Goal: Check status: Check status

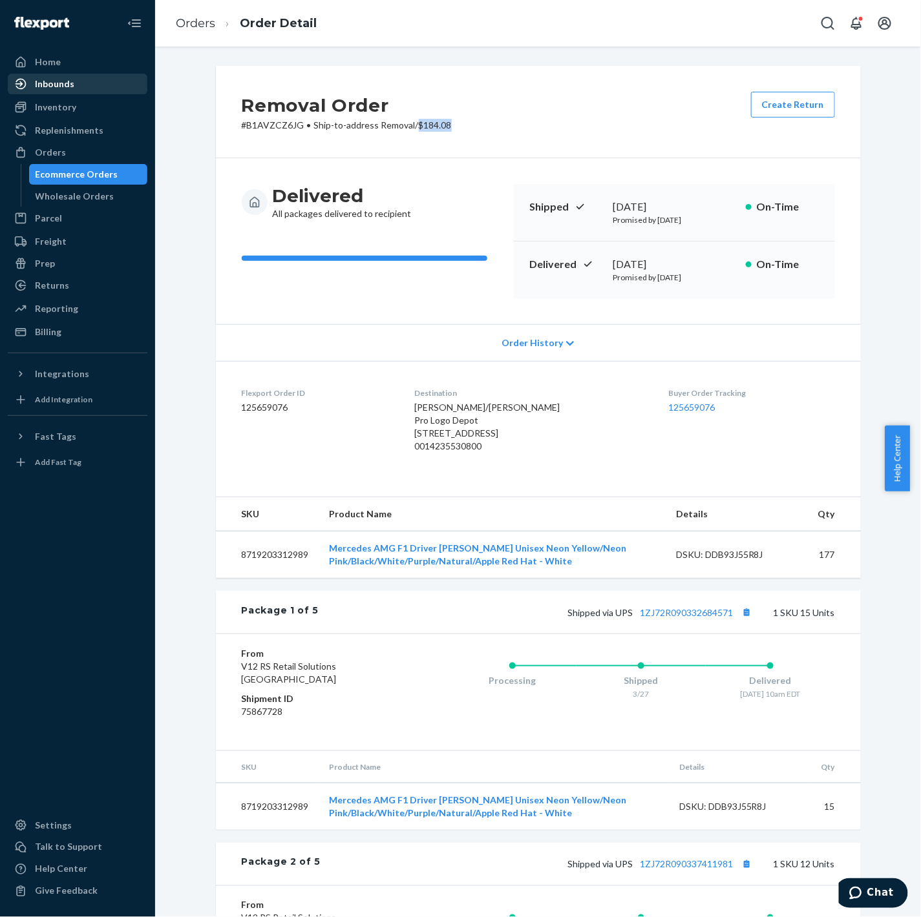
click at [75, 81] on div "Inbounds" at bounding box center [77, 84] width 137 height 18
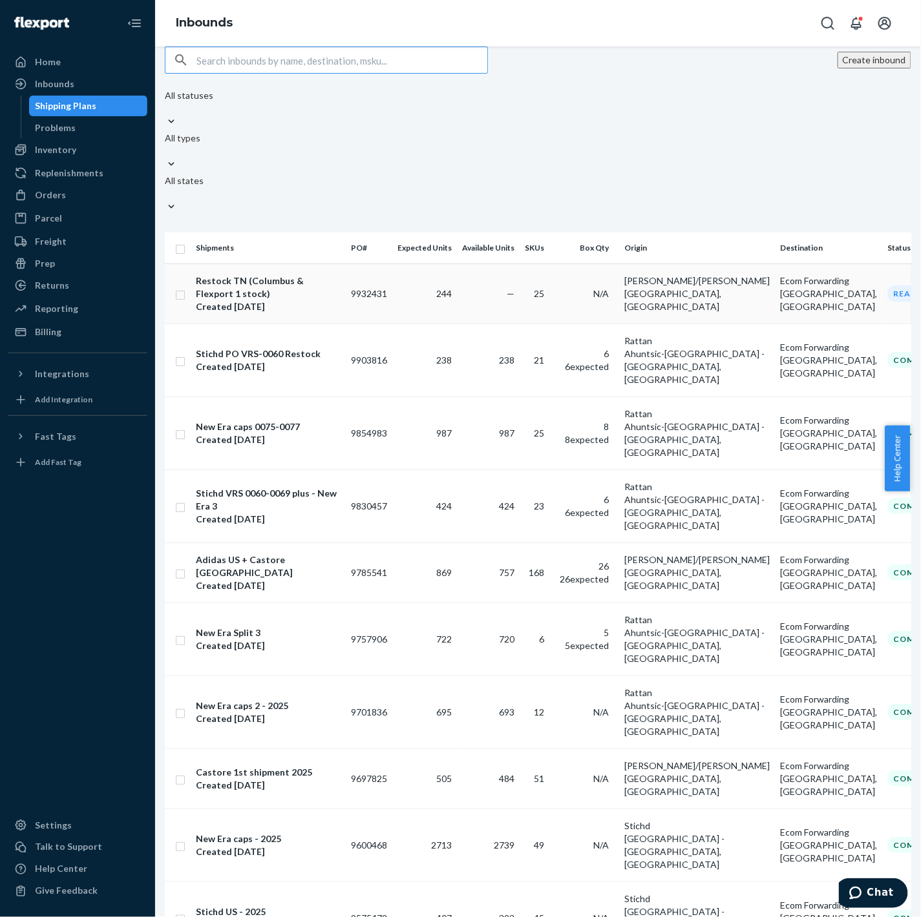
click at [221, 275] on div "Restock TN (Columbus & Flexport 1 stock)" at bounding box center [268, 288] width 145 height 26
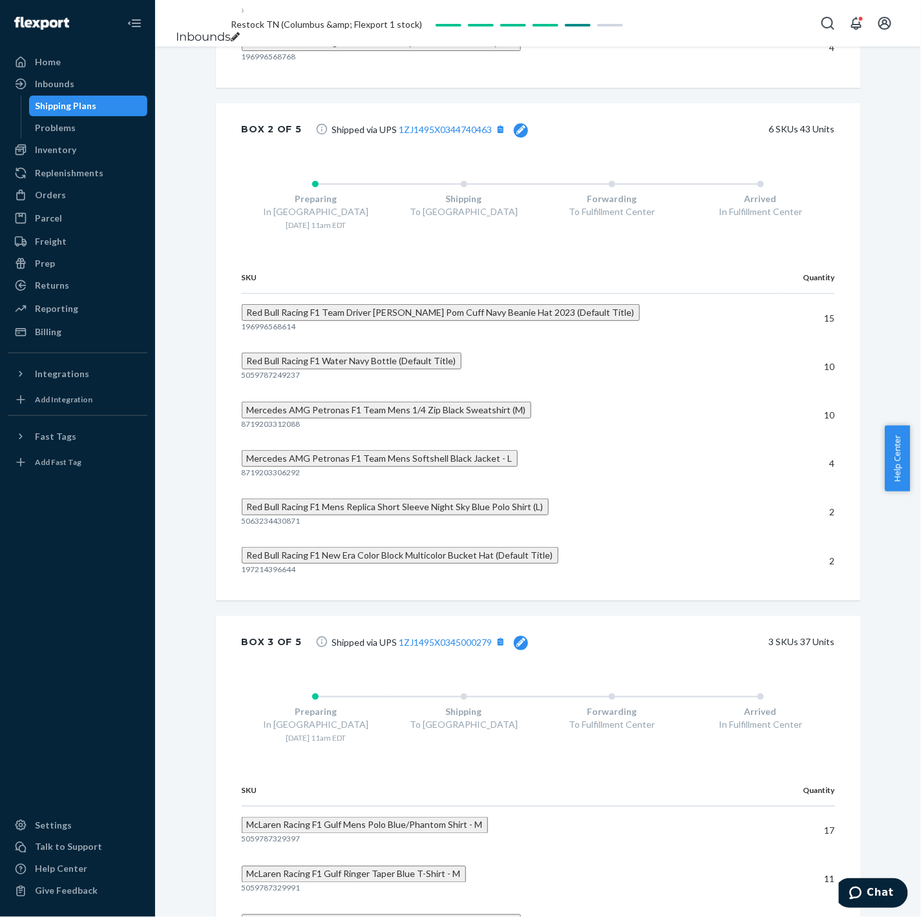
scroll to position [2297, 0]
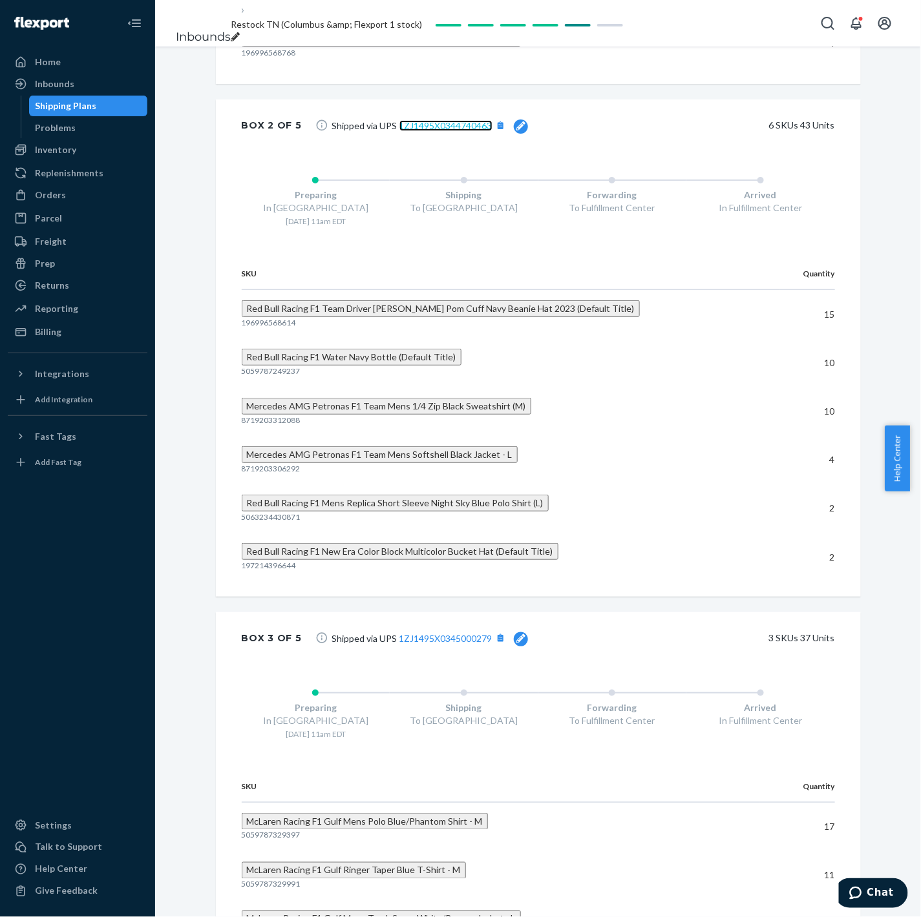
click at [436, 131] on link "1ZJ1495X0344740463" at bounding box center [445, 125] width 93 height 11
click at [53, 83] on div "Inbounds" at bounding box center [54, 84] width 39 height 13
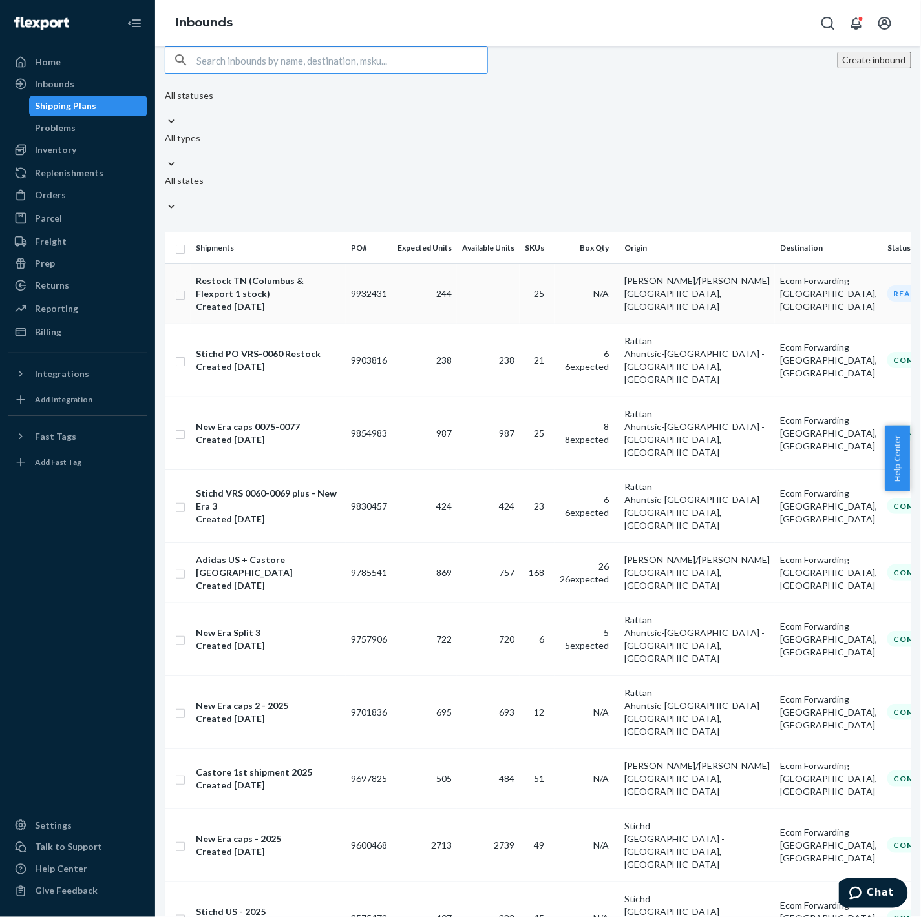
click at [267, 300] on div "Created [DATE]" at bounding box center [268, 306] width 145 height 13
